Goal: Navigation & Orientation: Find specific page/section

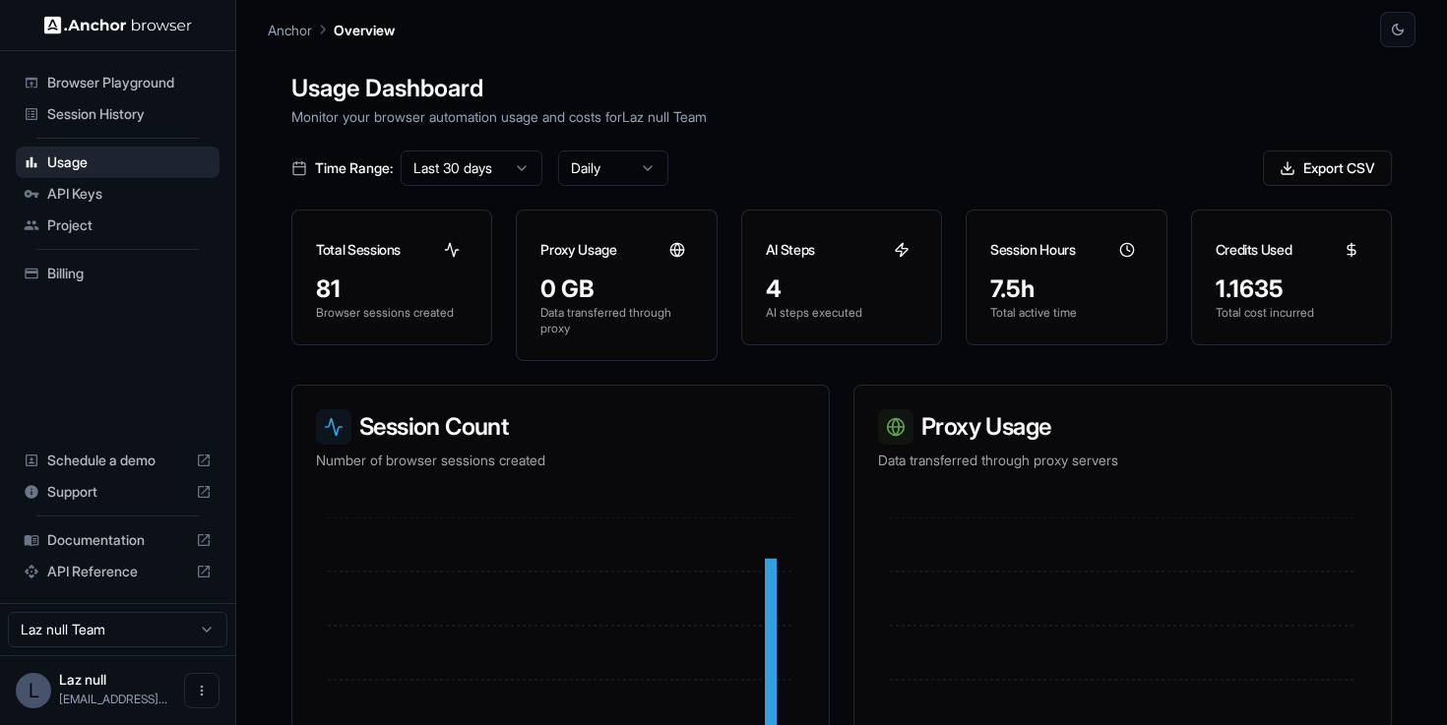
click at [158, 118] on span "Session History" at bounding box center [129, 114] width 164 height 20
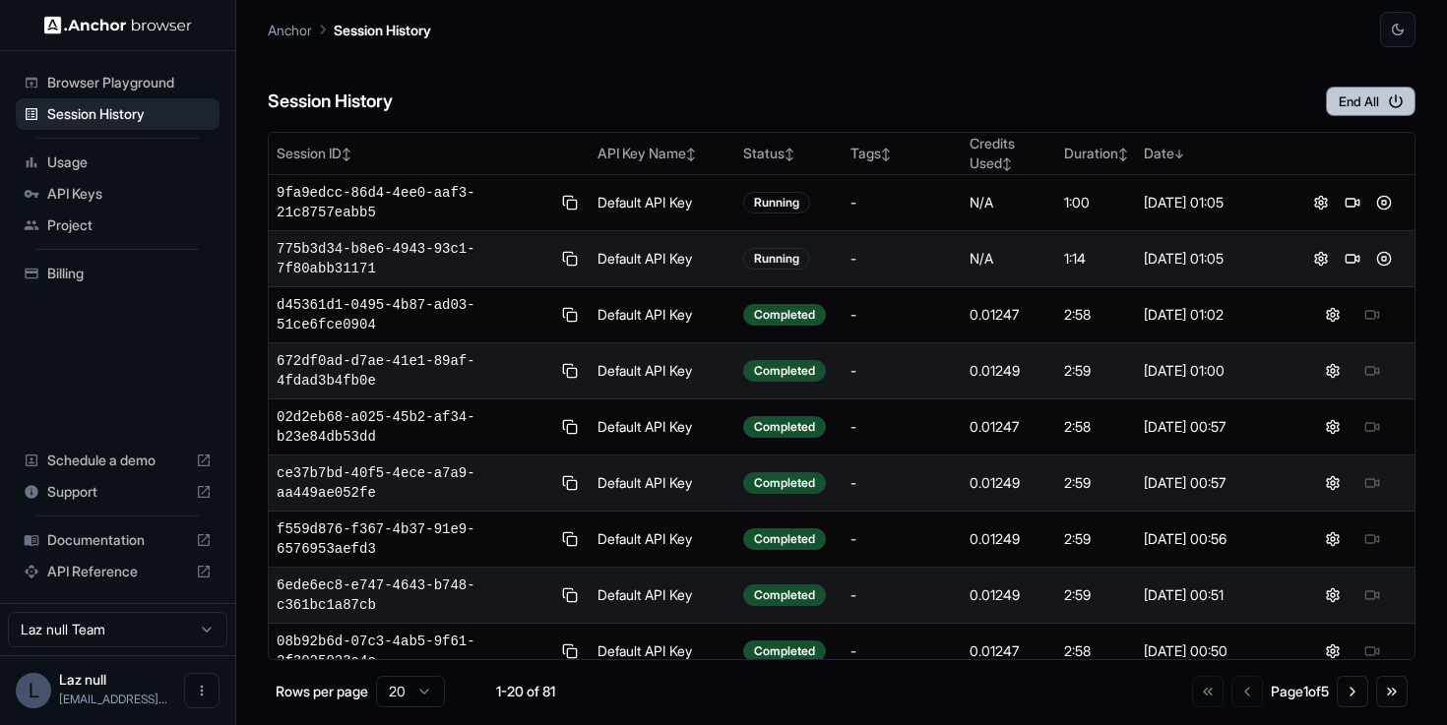
click at [1326, 106] on button "End All" at bounding box center [1371, 102] width 90 height 30
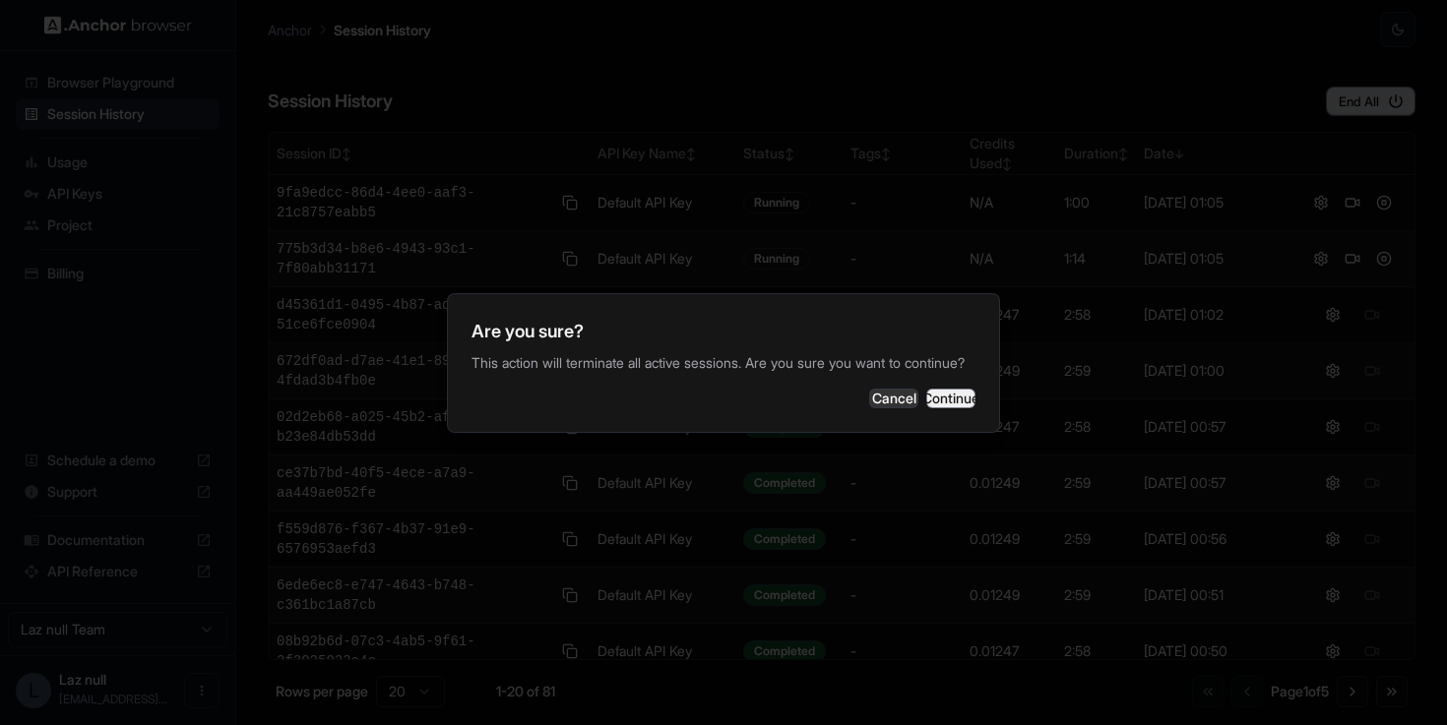
click at [939, 399] on button "Continue" at bounding box center [950, 399] width 49 height 20
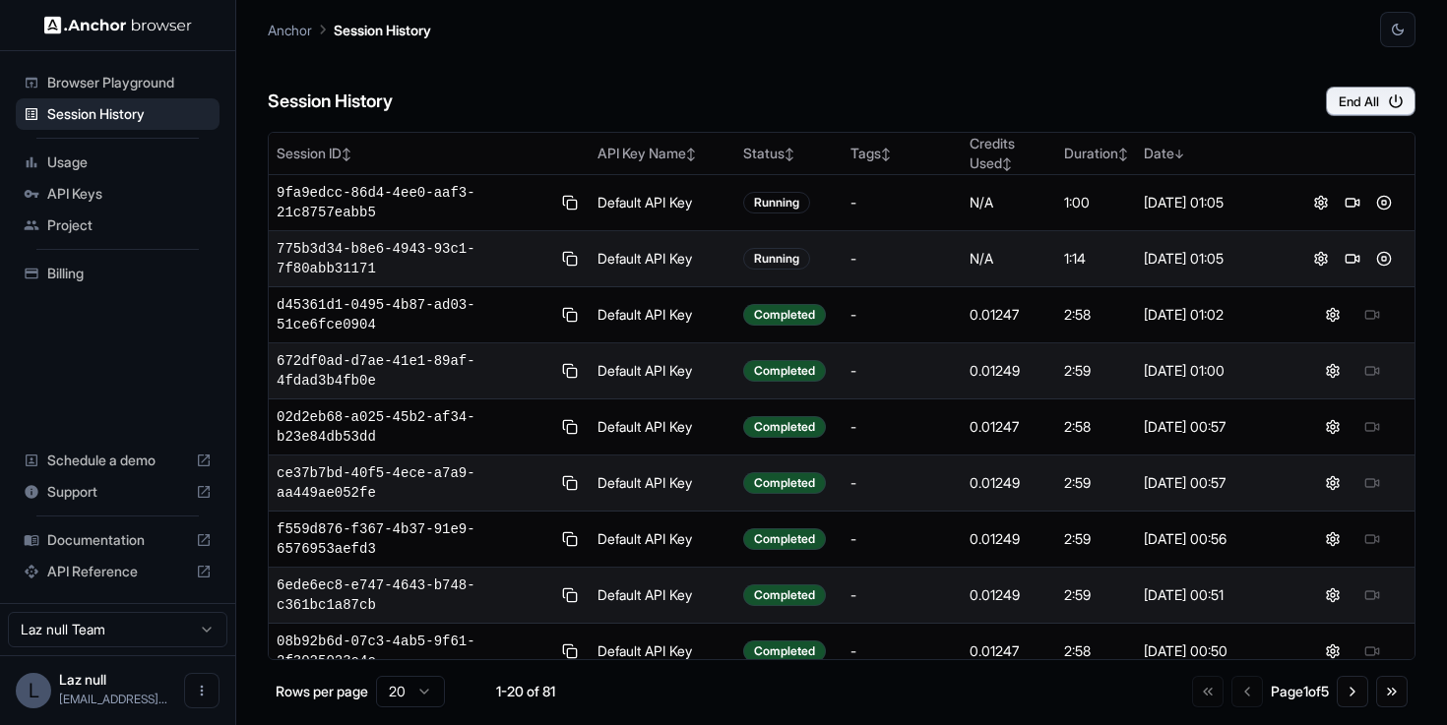
click at [87, 163] on span "Usage" at bounding box center [129, 163] width 164 height 20
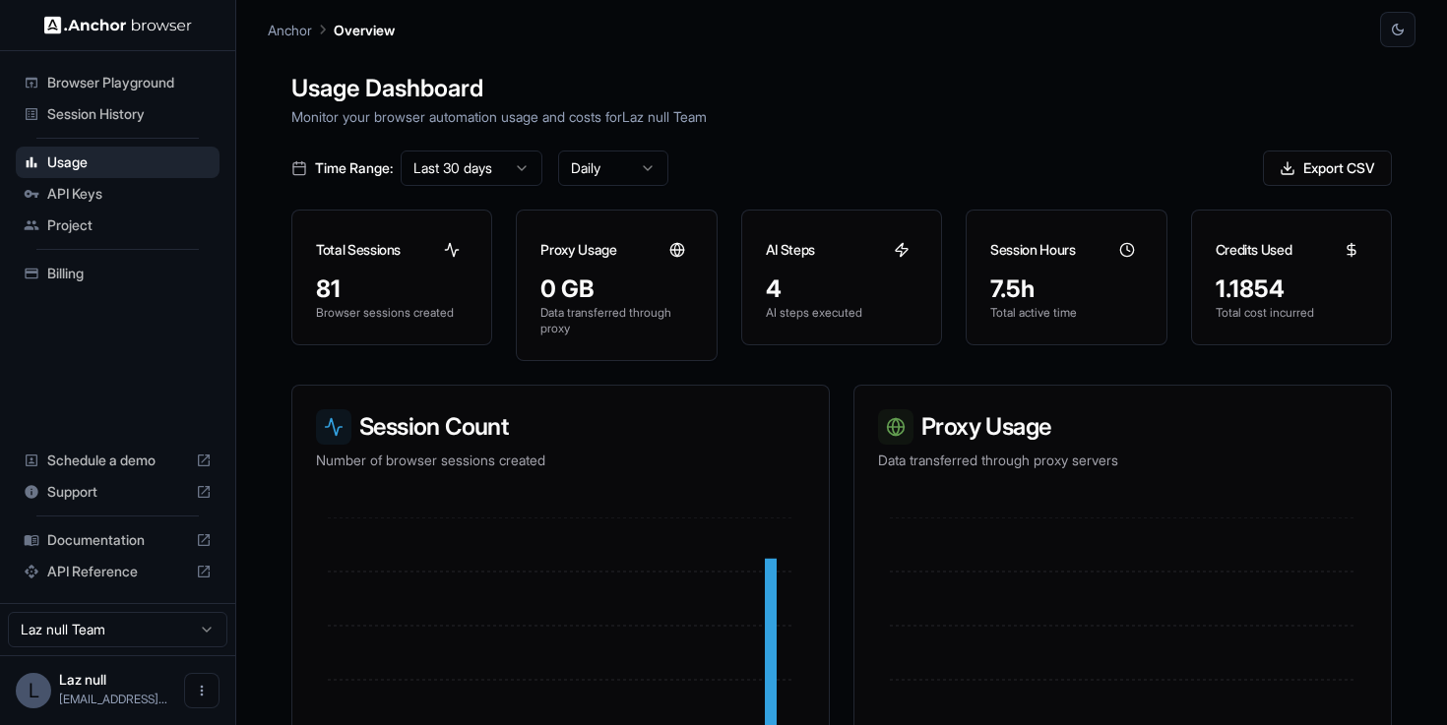
click at [90, 203] on span "API Keys" at bounding box center [129, 194] width 164 height 20
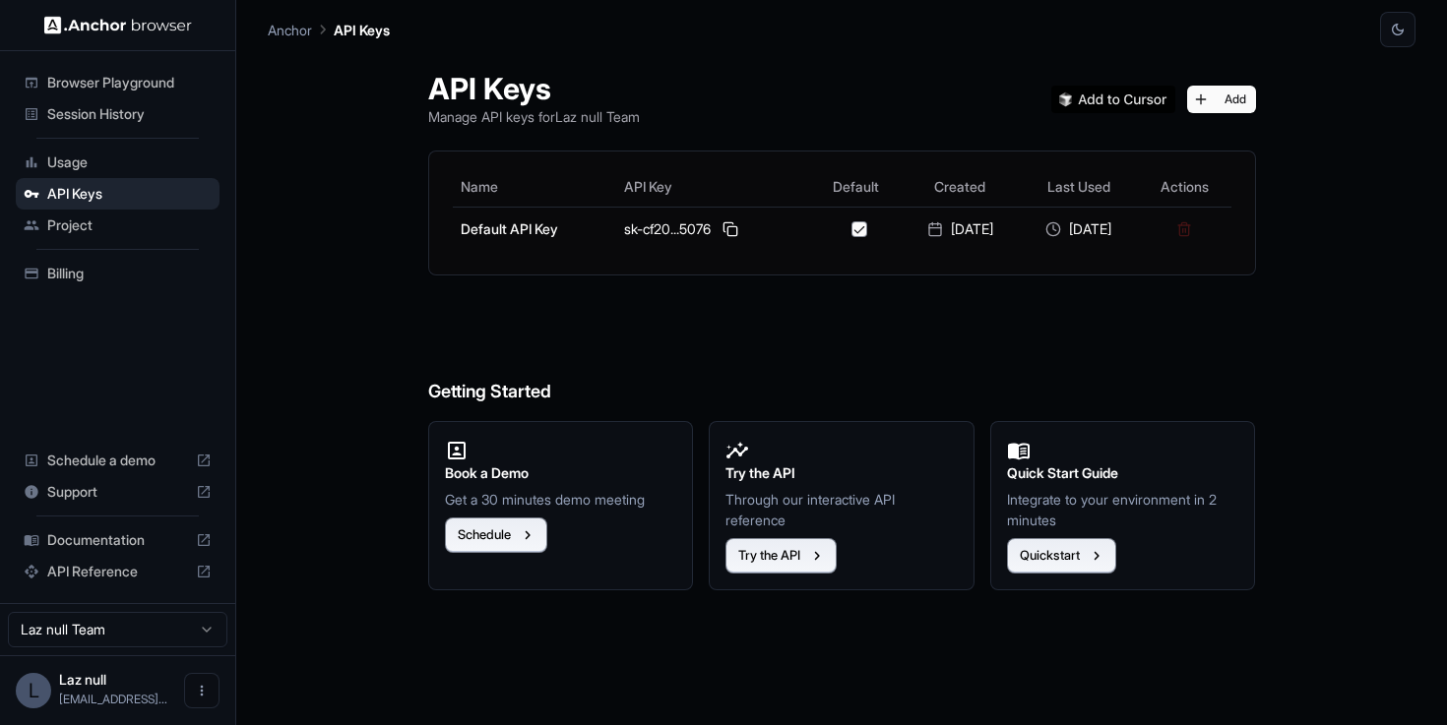
click at [156, 90] on span "Browser Playground" at bounding box center [129, 83] width 164 height 20
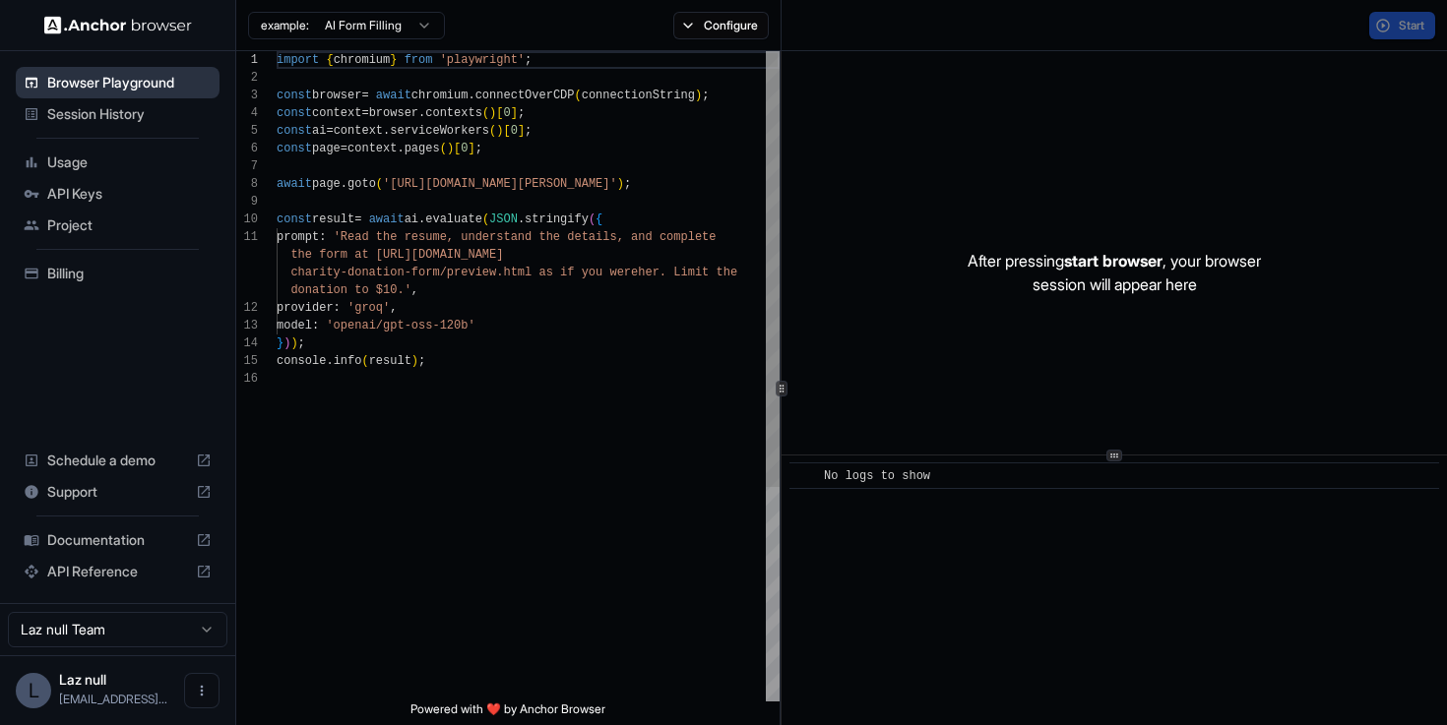
scroll to position [177, 0]
